Goal: Find specific page/section

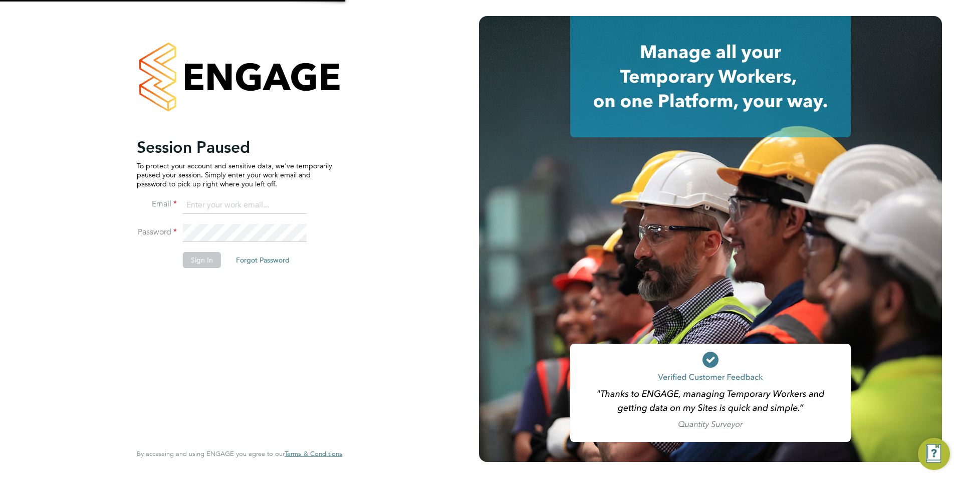
type input "[PERSON_NAME][EMAIL_ADDRESS][PERSON_NAME][DOMAIN_NAME]"
click at [177, 261] on li "Sign In Forgot Password" at bounding box center [234, 265] width 195 height 26
click at [208, 254] on button "Sign In" at bounding box center [202, 260] width 38 height 16
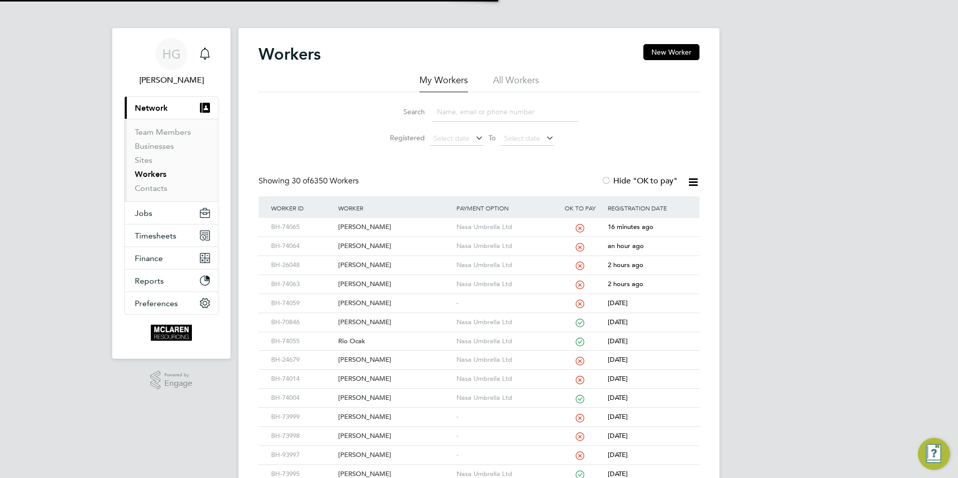
click at [496, 107] on input at bounding box center [505, 112] width 146 height 20
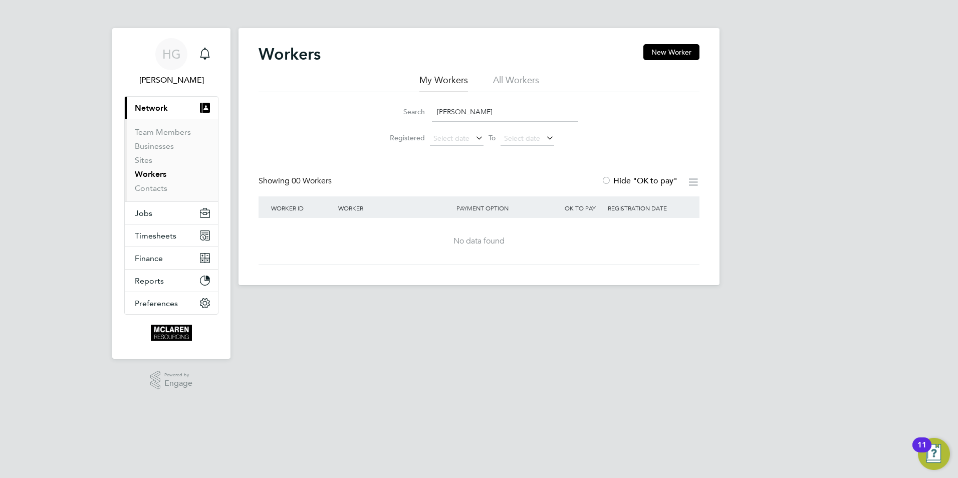
drag, startPoint x: 506, startPoint y: 109, endPoint x: 382, endPoint y: 104, distance: 123.9
click at [382, 104] on div "Search [PERSON_NAME]" at bounding box center [479, 112] width 198 height 20
type input "07549 509608"
